Goal: Information Seeking & Learning: Learn about a topic

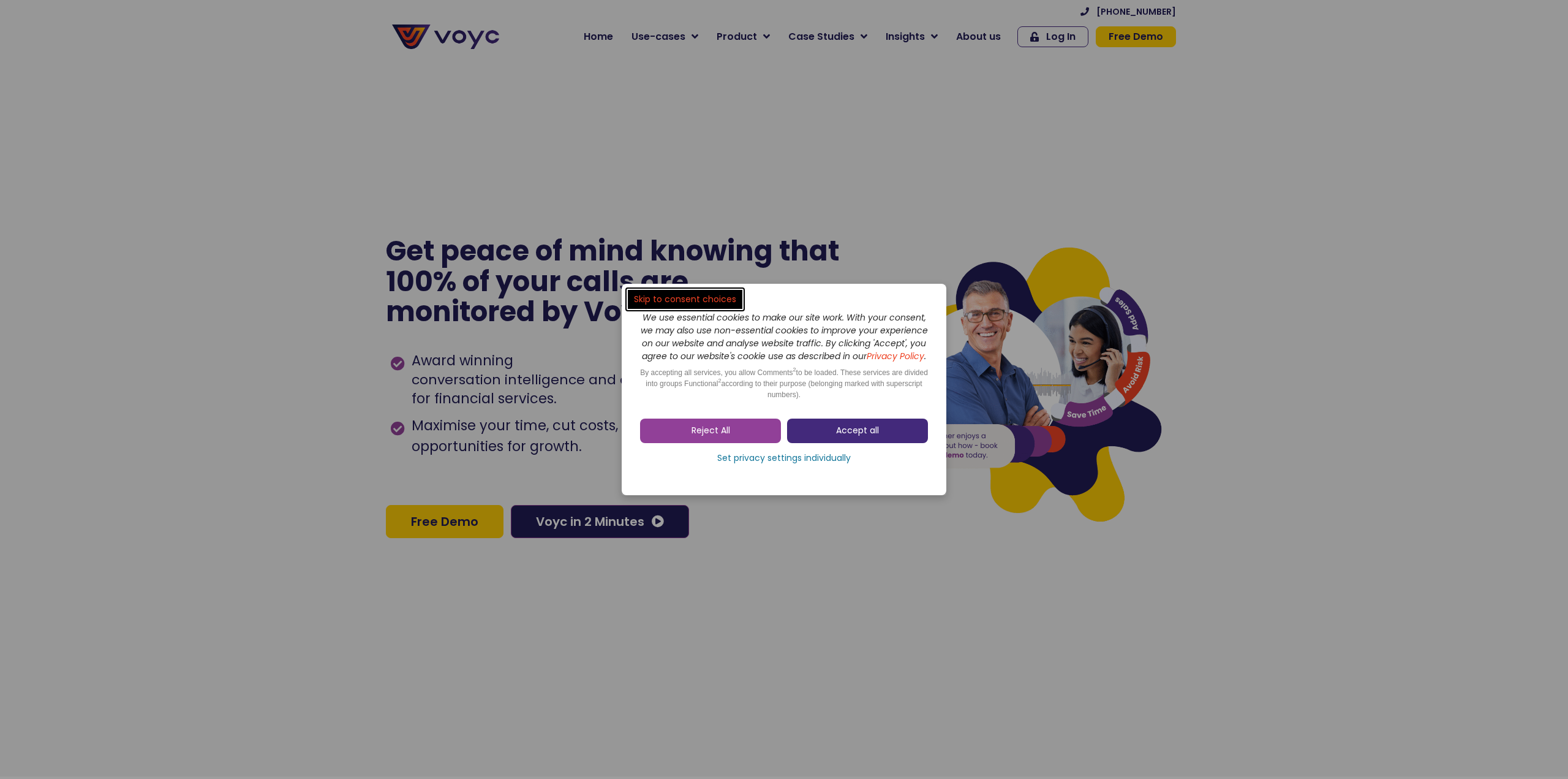
click at [857, 437] on span "Accept all" at bounding box center [858, 431] width 43 height 12
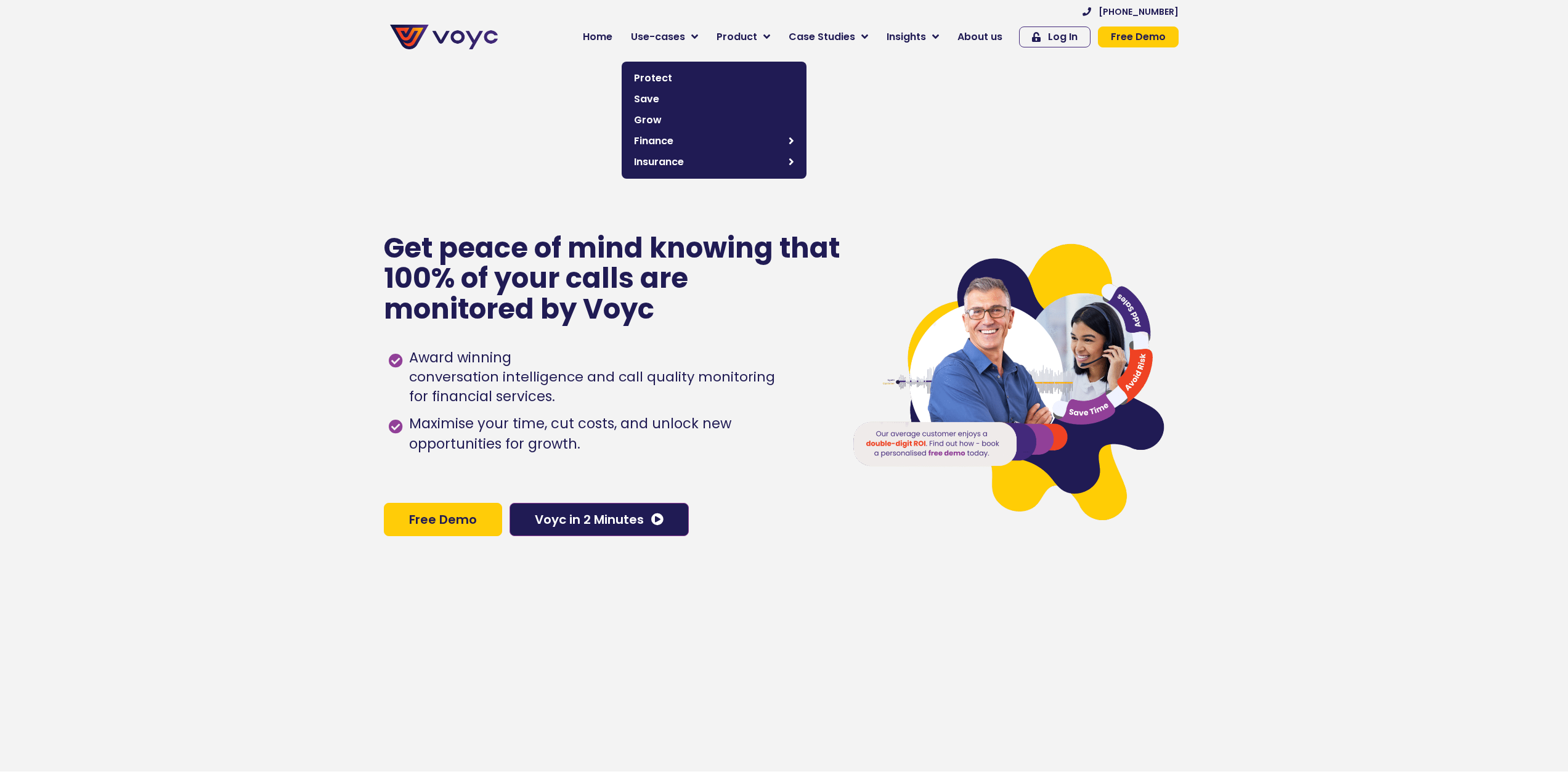
click at [685, 35] on span "Use-cases" at bounding box center [657, 36] width 54 height 15
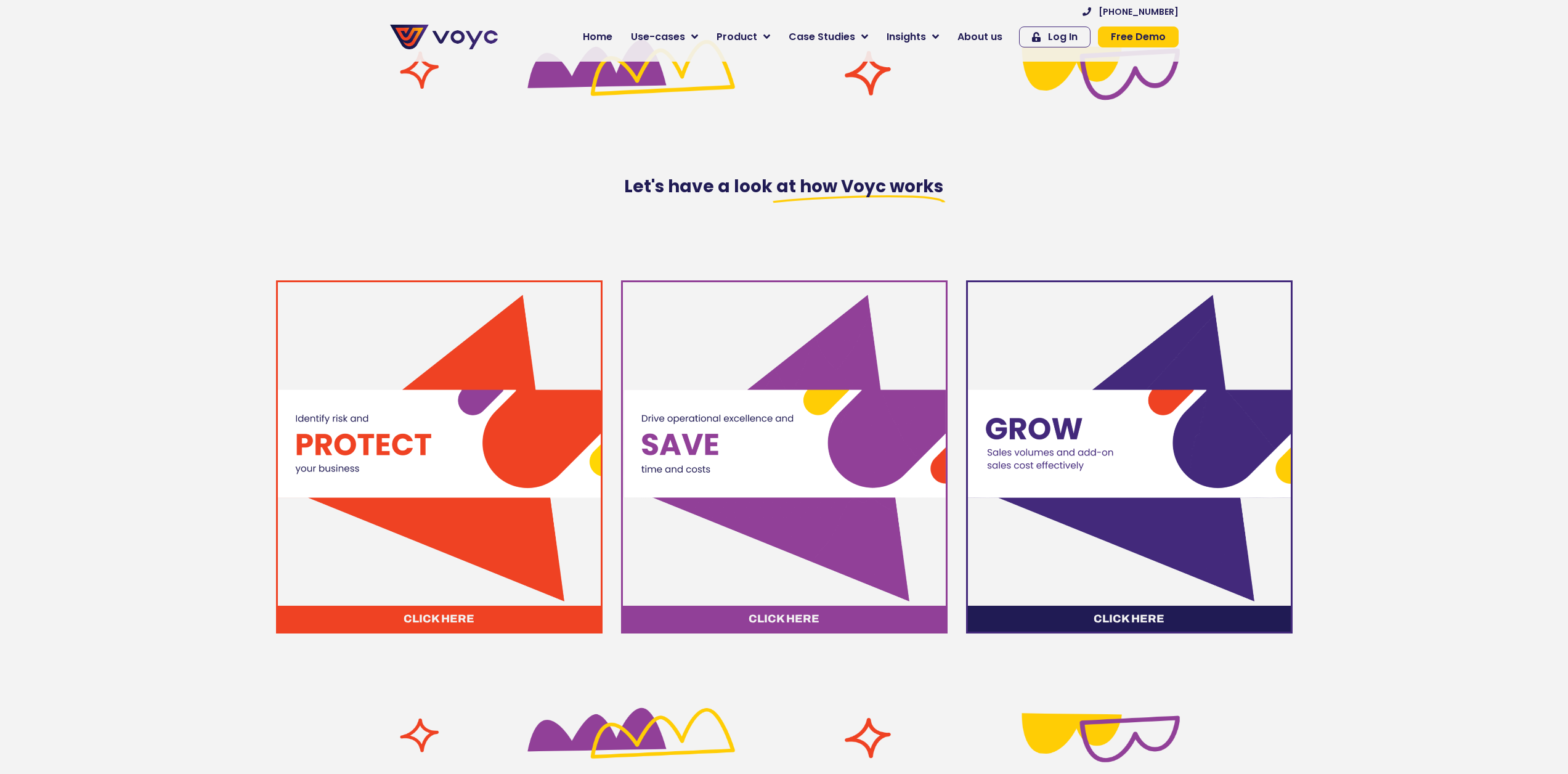
scroll to position [369, 0]
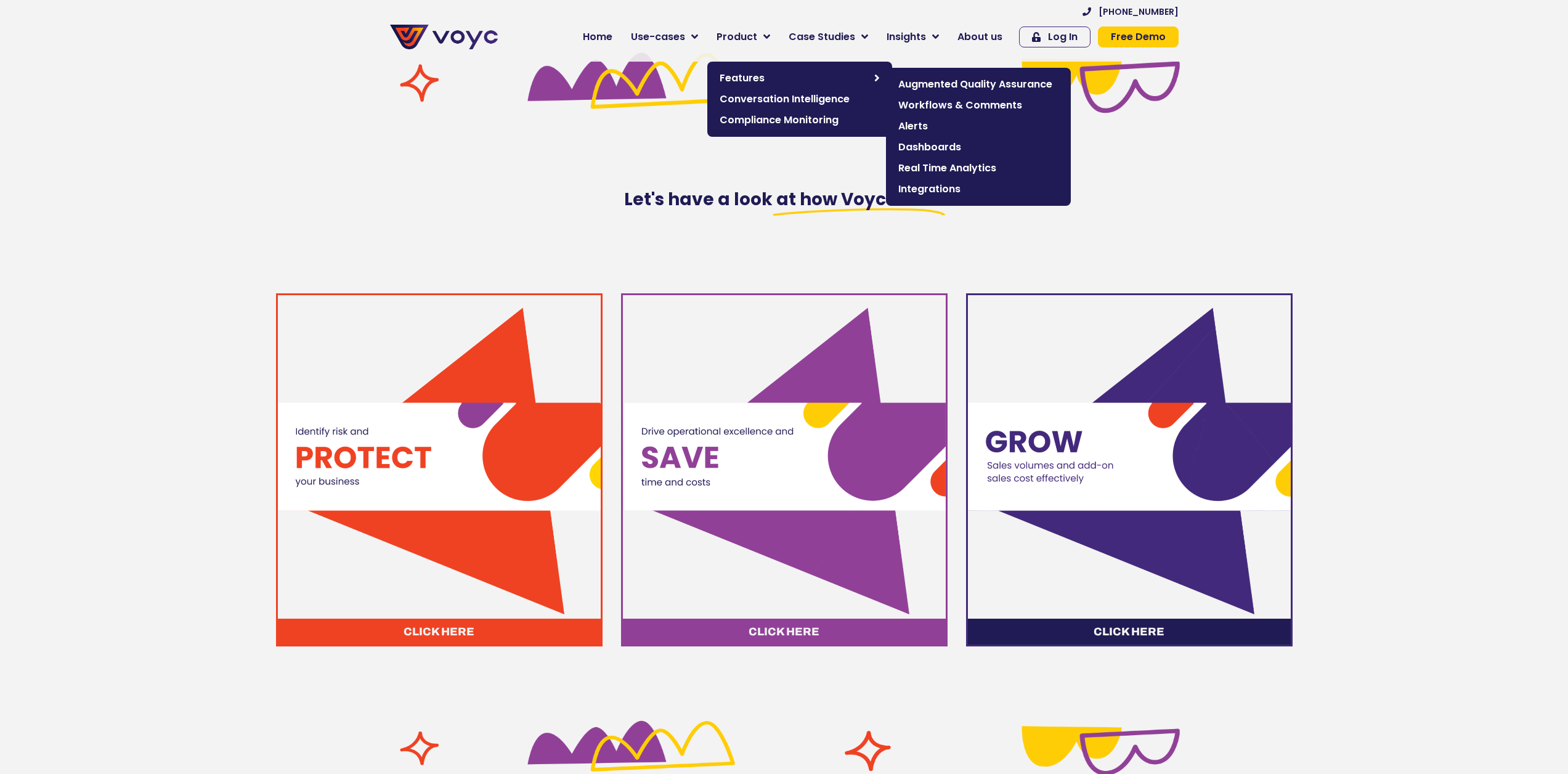
click at [771, 75] on span "Features" at bounding box center [793, 78] width 148 height 15
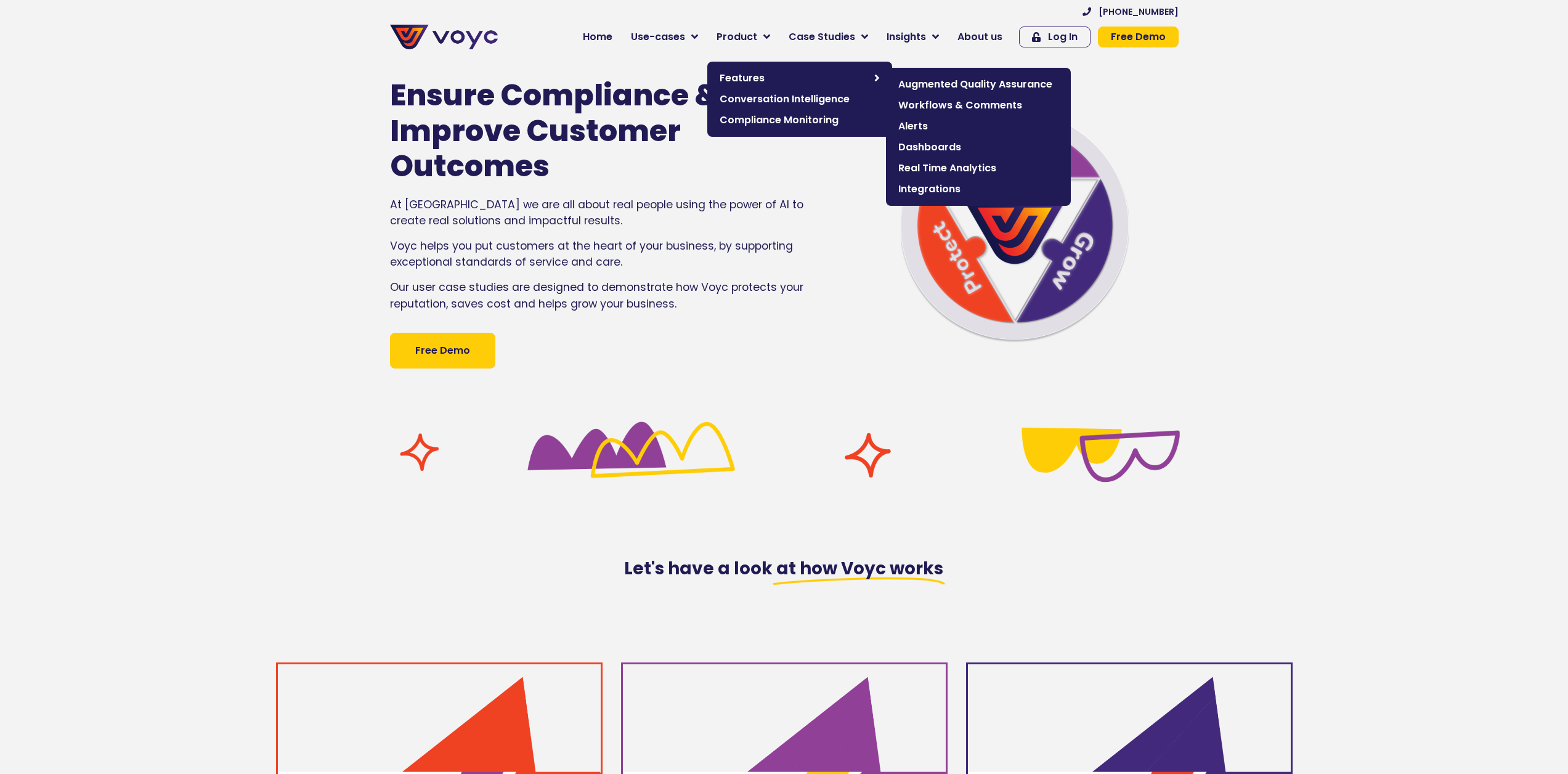
click at [880, 73] on icon at bounding box center [877, 78] width 5 height 11
click at [975, 81] on span "Augmented Quality Assurance" at bounding box center [978, 84] width 161 height 15
